Goal: Information Seeking & Learning: Learn about a topic

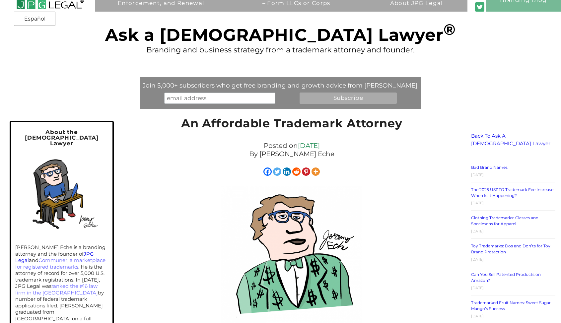
scroll to position [33, 0]
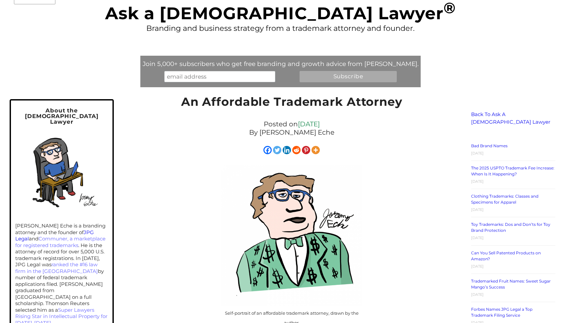
click at [86, 229] on link "JPG Legal" at bounding box center [54, 235] width 79 height 13
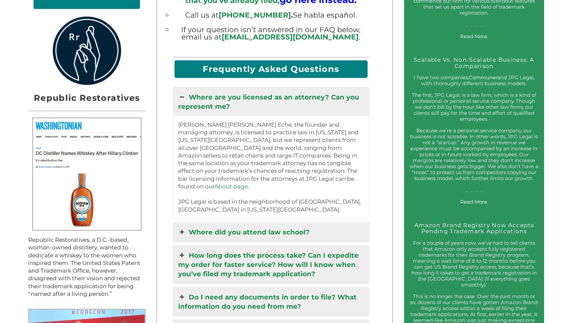
scroll to position [684, 0]
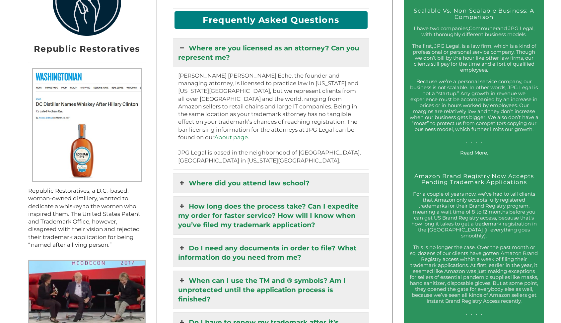
click at [234, 201] on link "How long does the process take? Can I expedite my order for faster service? How…" at bounding box center [271, 216] width 196 height 38
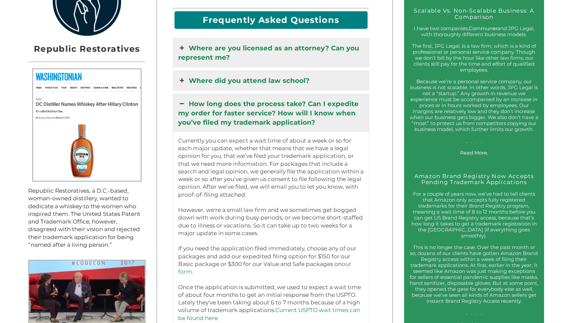
drag, startPoint x: 187, startPoint y: 234, endPoint x: 288, endPoint y: 241, distance: 101.1
click at [288, 241] on p "Currently you can expect a wait time of about a week or so for each major updat…" at bounding box center [271, 249] width 186 height 224
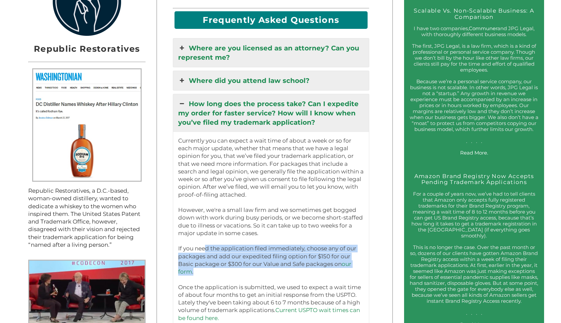
drag, startPoint x: 202, startPoint y: 239, endPoint x: 255, endPoint y: 262, distance: 57.7
click at [255, 262] on p "Currently you can expect a wait time of about a week or so for each major updat…" at bounding box center [271, 249] width 186 height 224
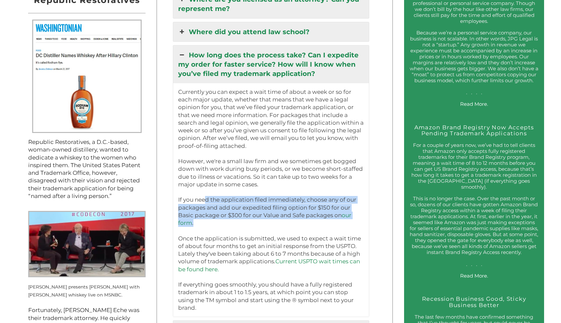
scroll to position [749, 0]
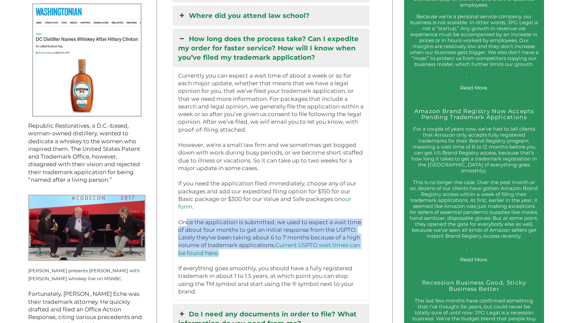
drag, startPoint x: 185, startPoint y: 212, endPoint x: 363, endPoint y: 243, distance: 181.7
click at [363, 243] on p "Currently you can expect a wait time of about a week or so for each major updat…" at bounding box center [271, 184] width 186 height 224
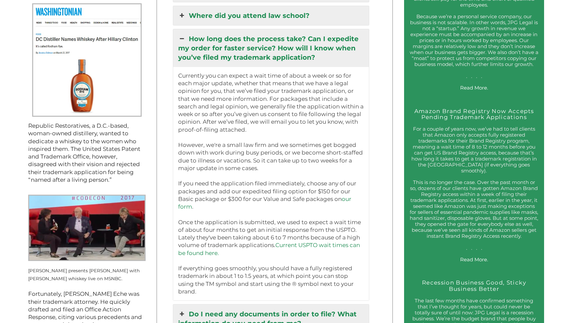
click at [235, 164] on p "Currently you can expect a wait time of about a week or so for each major updat…" at bounding box center [271, 184] width 186 height 224
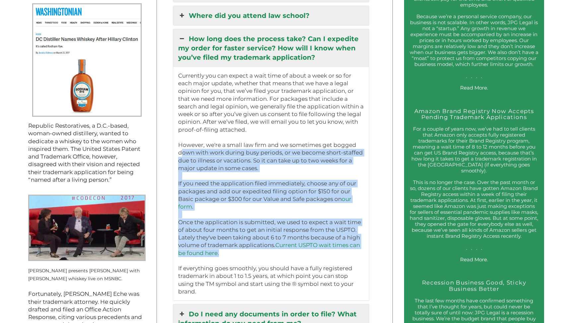
drag, startPoint x: 180, startPoint y: 142, endPoint x: 357, endPoint y: 239, distance: 202.4
click at [357, 239] on p "Currently you can expect a wait time of about a week or so for each major updat…" at bounding box center [271, 184] width 186 height 224
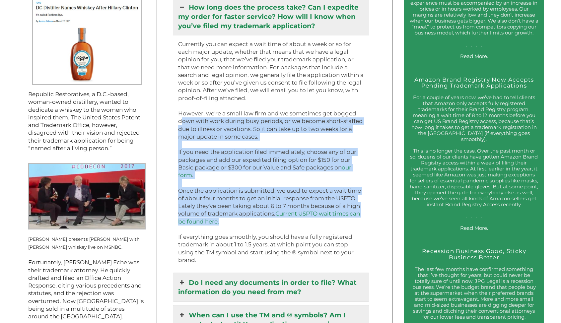
scroll to position [787, 0]
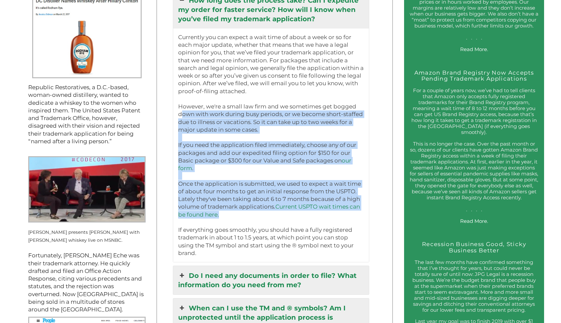
drag, startPoint x: 186, startPoint y: 220, endPoint x: 253, endPoint y: 240, distance: 69.3
click at [253, 240] on p "Currently you can expect a wait time of about a week or so for each major updat…" at bounding box center [271, 146] width 186 height 224
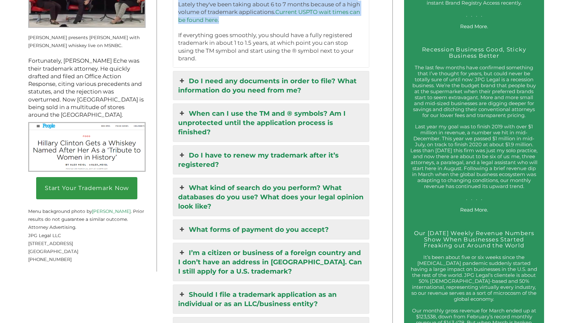
scroll to position [983, 0]
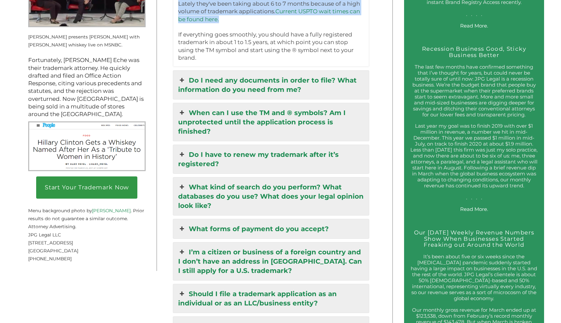
click at [264, 180] on link "What kind of search do you perform? What databases do you use? What does your l…" at bounding box center [271, 197] width 196 height 38
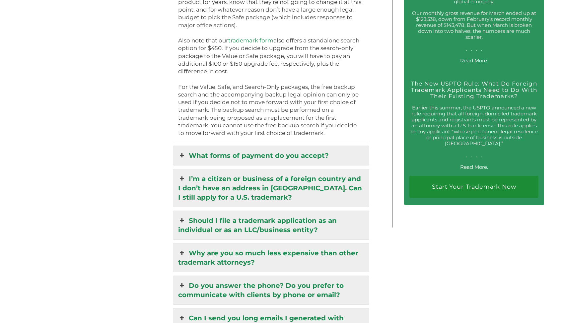
scroll to position [1302, 0]
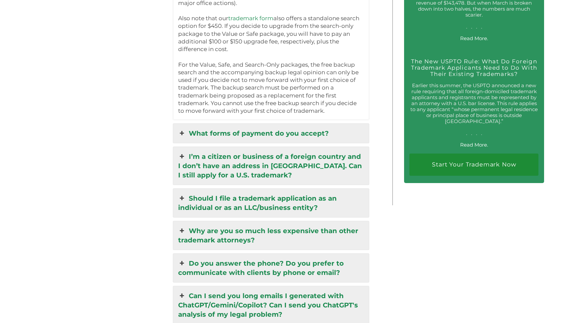
click at [227, 221] on link "Why are you so much less expensive than other trademark attorneys?" at bounding box center [271, 235] width 196 height 29
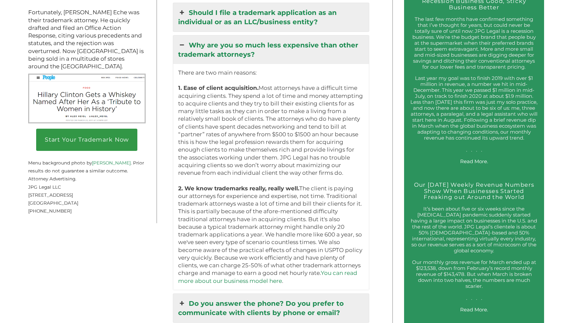
scroll to position [1030, 0]
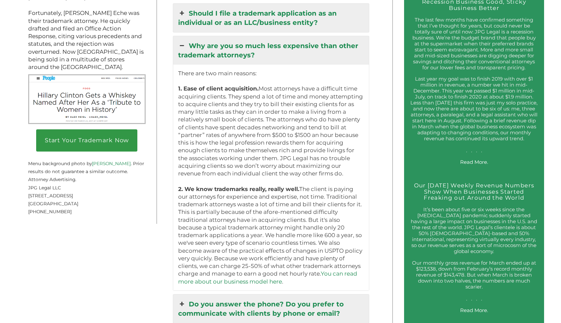
click at [237, 296] on link "Do you answer the phone? Do you prefer to communicate with clients by phone or …" at bounding box center [271, 309] width 196 height 29
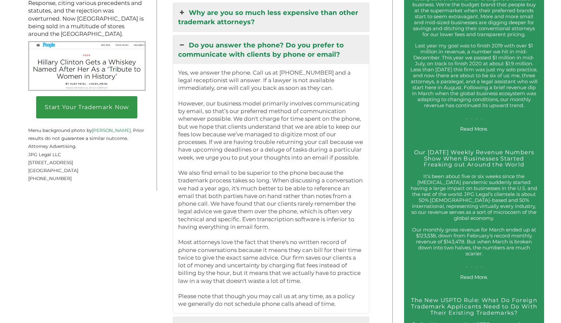
scroll to position [1064, 0]
drag, startPoint x: 185, startPoint y: 93, endPoint x: 354, endPoint y: 283, distance: 254.4
click at [354, 283] on p "Yes, we answer the phone. Call us at (917) 268-7054 and a legal receptionist wi…" at bounding box center [271, 188] width 186 height 239
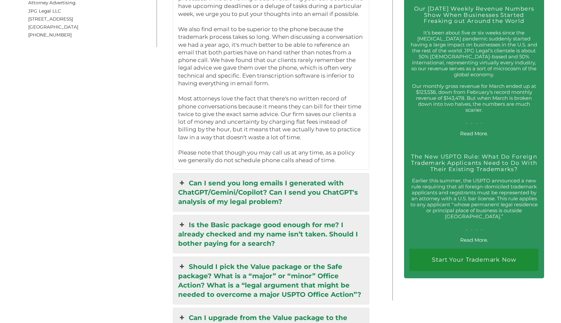
scroll to position [1216, 0]
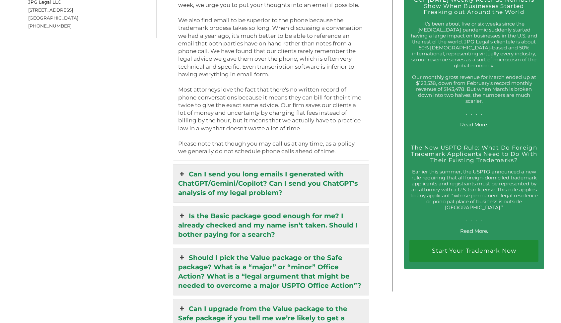
click at [234, 177] on link "Can I send you long emails I generated with ChatGPT/Gemini/Copilot? Can I send …" at bounding box center [271, 184] width 196 height 38
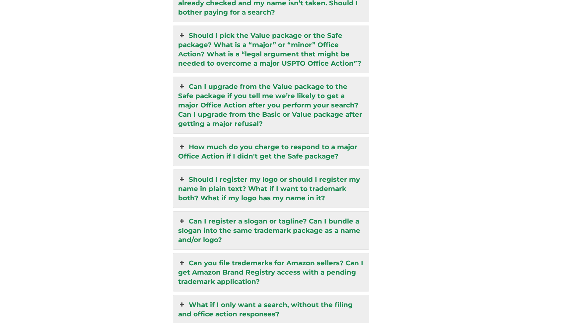
scroll to position [1506, 0]
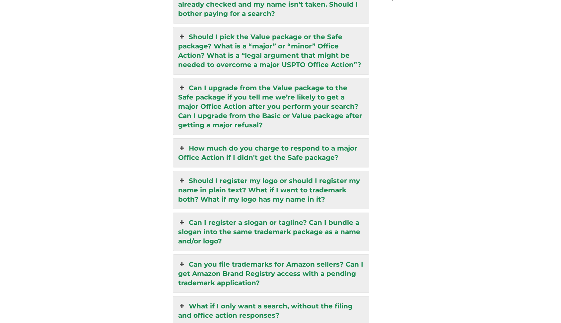
click at [268, 97] on link "Can I upgrade from the Value package to the Safe package if you tell me we’re l…" at bounding box center [271, 106] width 196 height 56
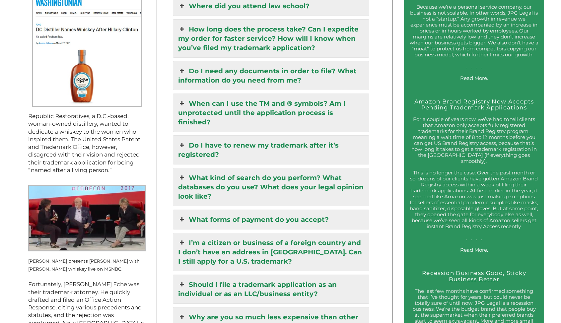
scroll to position [757, 0]
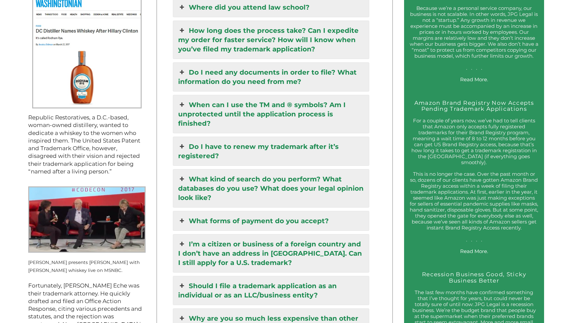
click at [243, 236] on link "I’m a citizen or business of a foreign country and I don’t have an address in t…" at bounding box center [271, 254] width 196 height 38
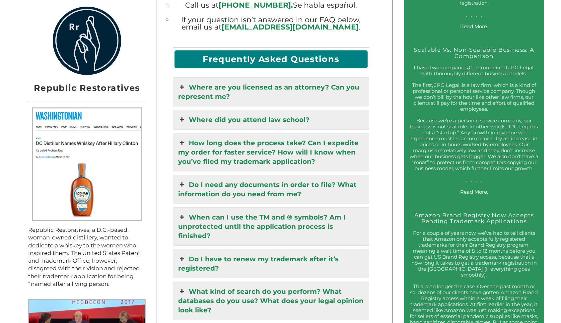
scroll to position [640, 0]
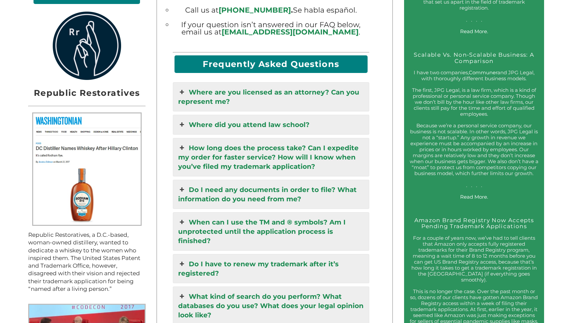
click at [273, 180] on link "Do I need any documents in order to file? What information do you need from me?" at bounding box center [271, 194] width 196 height 29
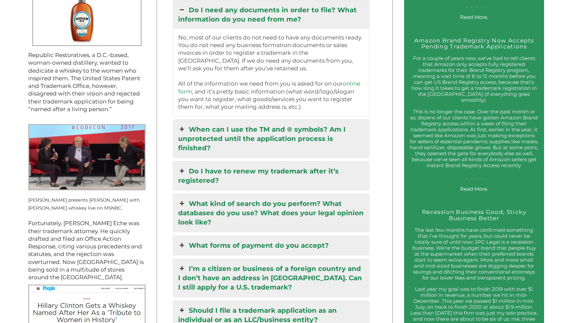
scroll to position [828, 0]
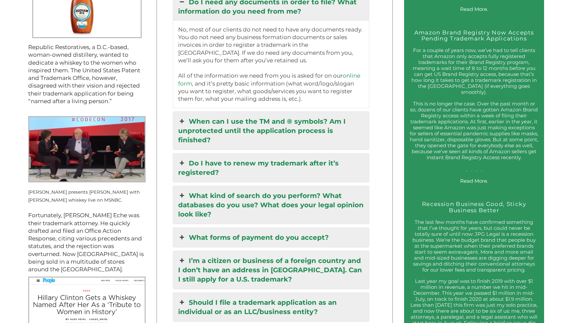
click at [260, 120] on link "When can I use the TM and ® symbols? Am I unprotected until the application pro…" at bounding box center [271, 131] width 196 height 38
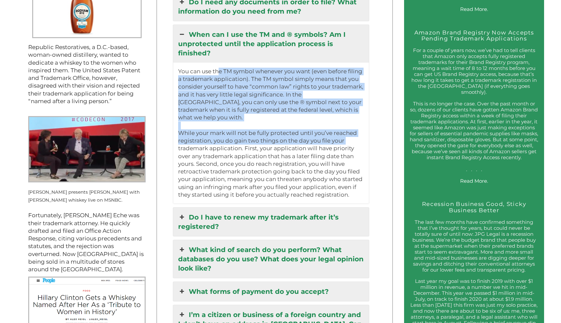
drag, startPoint x: 219, startPoint y: 51, endPoint x: 350, endPoint y: 117, distance: 146.1
click at [350, 117] on p "You can use the TM symbol whenever you want (even before filing a trademark app…" at bounding box center [271, 133] width 186 height 131
